Goal: Find specific page/section: Find specific page/section

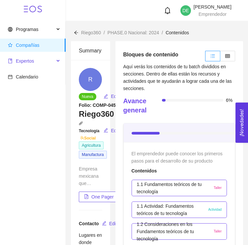
click at [31, 62] on span "Expertos" at bounding box center [25, 60] width 18 height 5
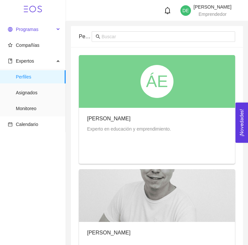
click at [34, 29] on span "Programas" at bounding box center [27, 29] width 22 height 5
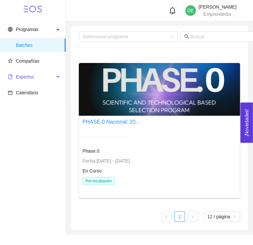
click at [33, 79] on span "Expertos" at bounding box center [31, 76] width 46 height 13
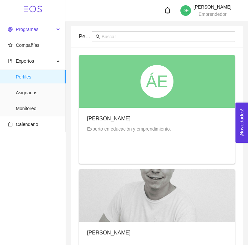
click at [38, 27] on span "Programas" at bounding box center [31, 29] width 46 height 13
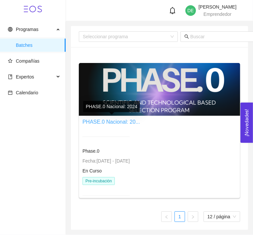
click at [116, 123] on link "PHASE.0 Nacional: 20..." at bounding box center [110, 122] width 57 height 6
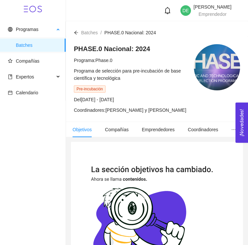
click at [25, 42] on span "Batches" at bounding box center [38, 45] width 44 height 13
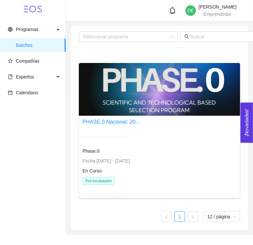
click at [91, 168] on span "En Curso" at bounding box center [91, 170] width 19 height 5
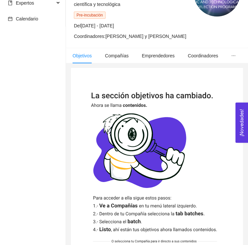
scroll to position [22, 0]
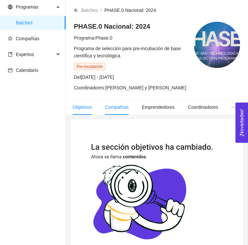
click at [116, 110] on span "Compañías" at bounding box center [117, 106] width 24 height 5
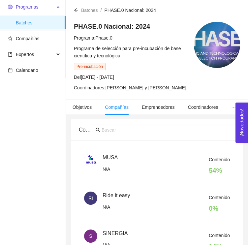
click at [31, 6] on span "Programas" at bounding box center [27, 6] width 22 height 5
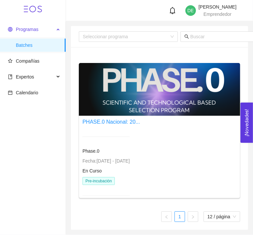
click at [39, 32] on span "Programas" at bounding box center [31, 29] width 46 height 13
click at [102, 124] on link "PHASE.0 Nacional: 20..." at bounding box center [110, 122] width 57 height 6
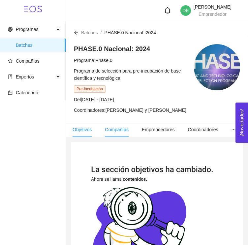
click at [116, 131] on span "Compañías" at bounding box center [117, 129] width 24 height 5
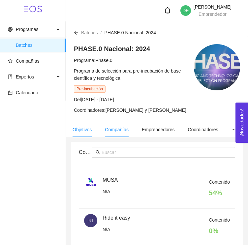
click at [83, 130] on span "Objetivos" at bounding box center [81, 129] width 19 height 5
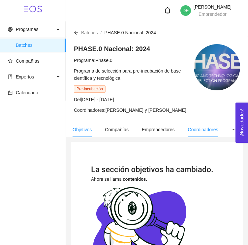
click at [191, 133] on li "Coordinadores" at bounding box center [202, 129] width 43 height 15
